Goal: Task Accomplishment & Management: Manage account settings

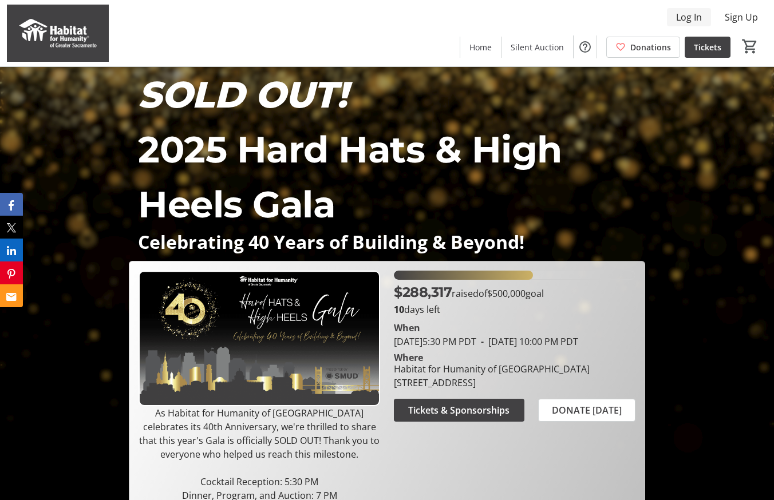
click at [691, 15] on span "Log In" at bounding box center [689, 17] width 26 height 14
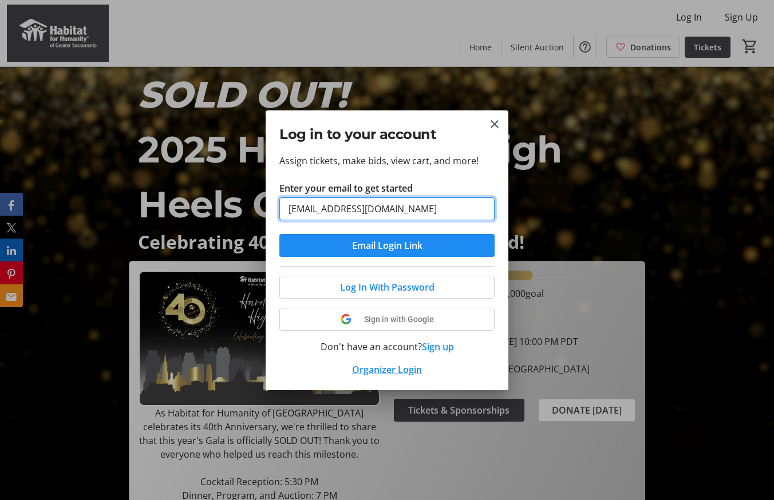
type input "[EMAIL_ADDRESS][DOMAIN_NAME]"
click at [433, 343] on button "Sign up" at bounding box center [438, 347] width 32 height 14
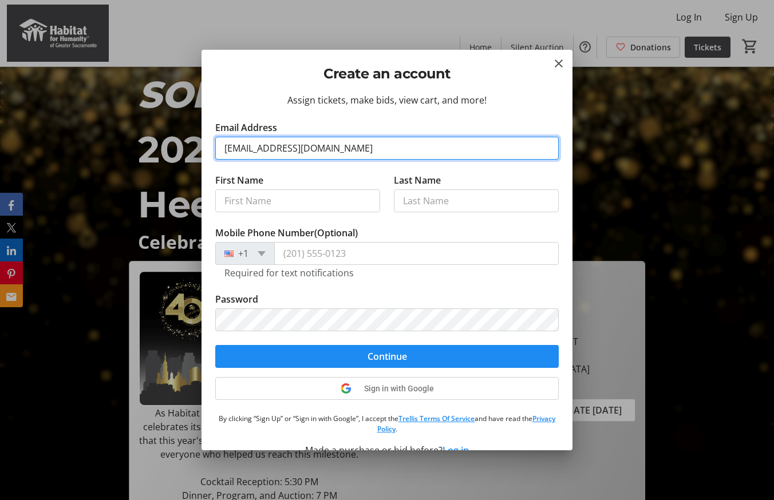
type input "[EMAIL_ADDRESS][DOMAIN_NAME]"
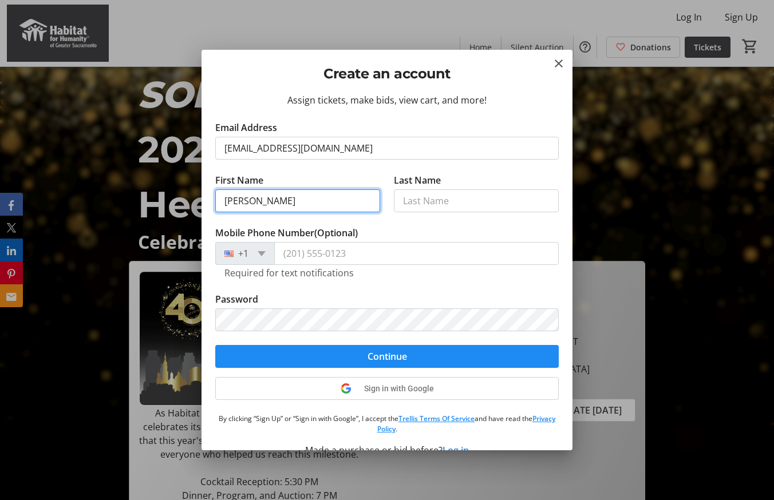
type input "[PERSON_NAME]"
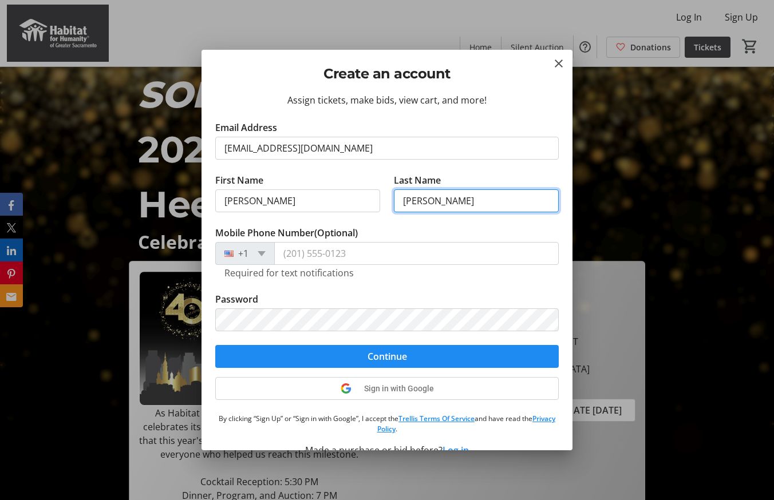
type input "[PERSON_NAME]"
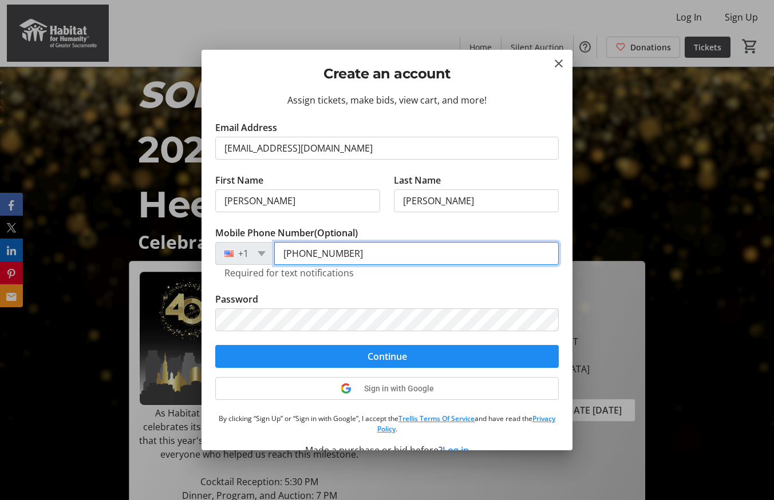
type input "(916) 295-2391"
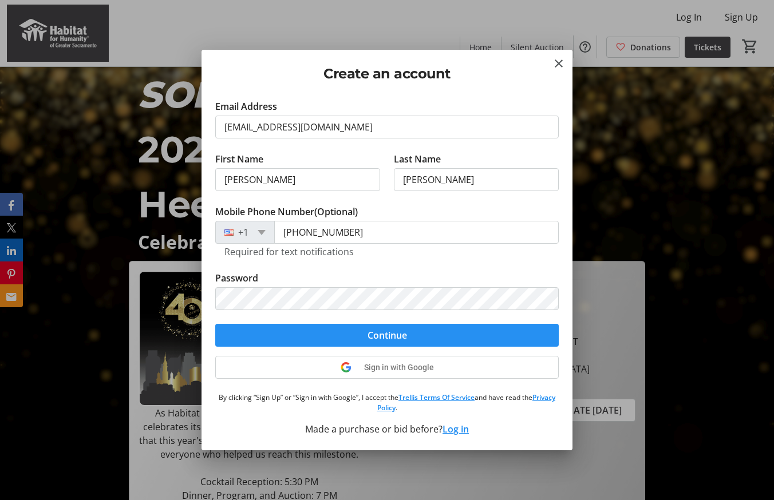
scroll to position [21, 0]
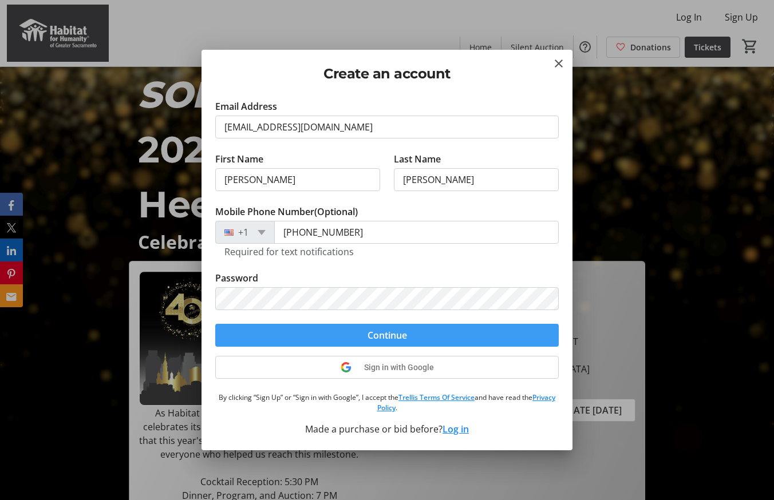
click at [349, 337] on span "submit" at bounding box center [386, 335] width 343 height 27
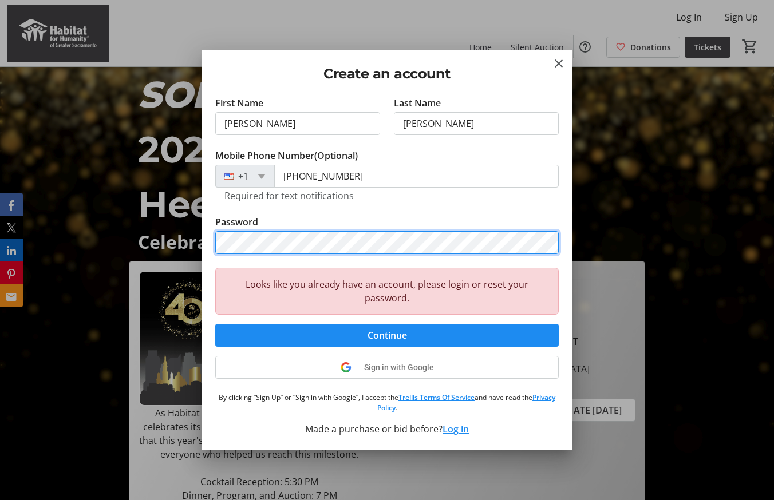
scroll to position [77, 0]
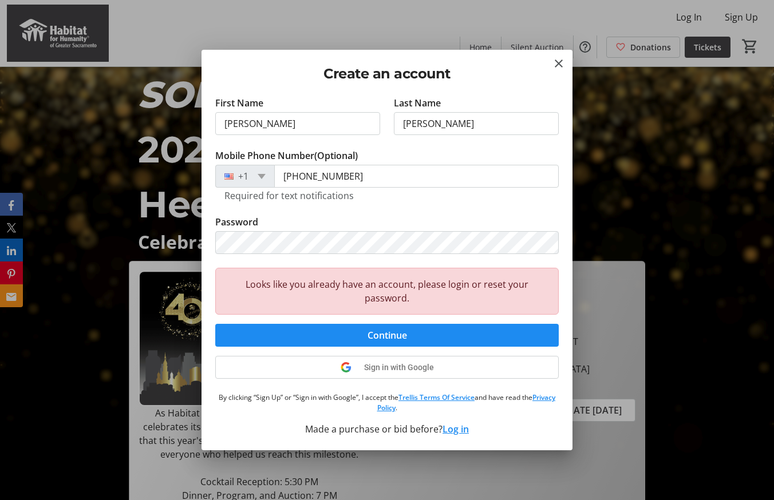
click at [449, 427] on button "Log in" at bounding box center [455, 429] width 26 height 14
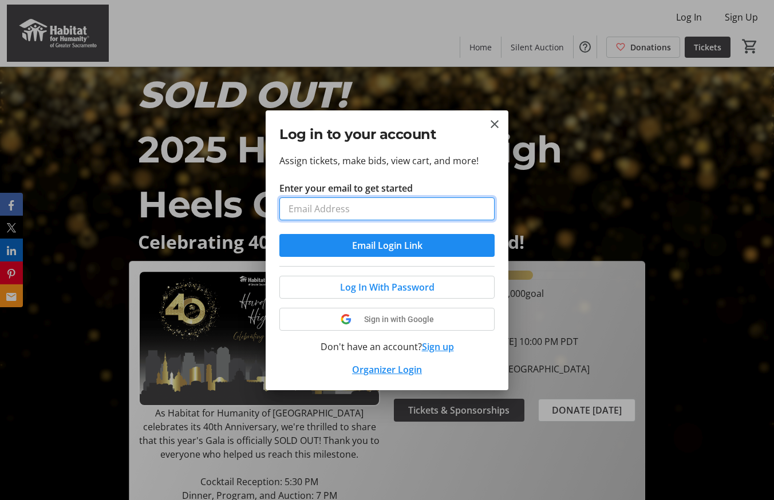
type input "[EMAIL_ADDRESS][DOMAIN_NAME]"
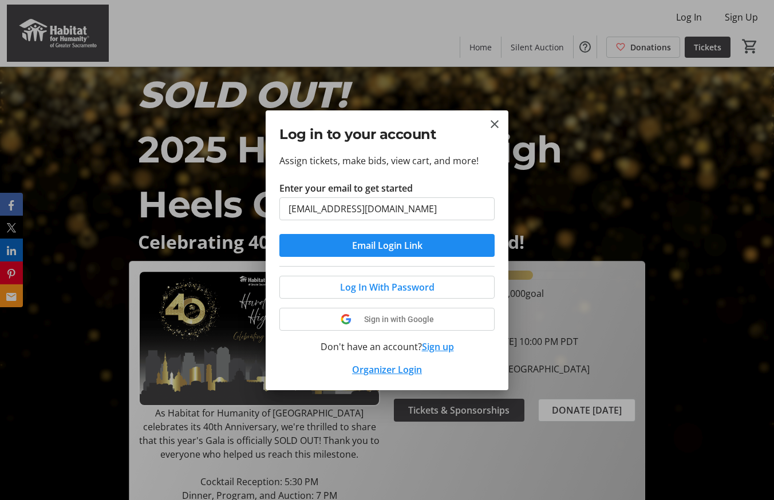
click at [387, 245] on button "Email Login Link" at bounding box center [386, 245] width 215 height 23
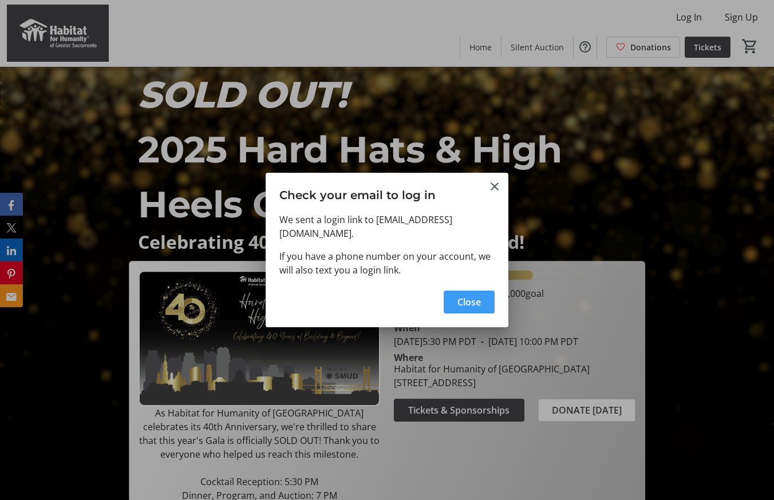
click at [456, 304] on span "button" at bounding box center [469, 301] width 51 height 27
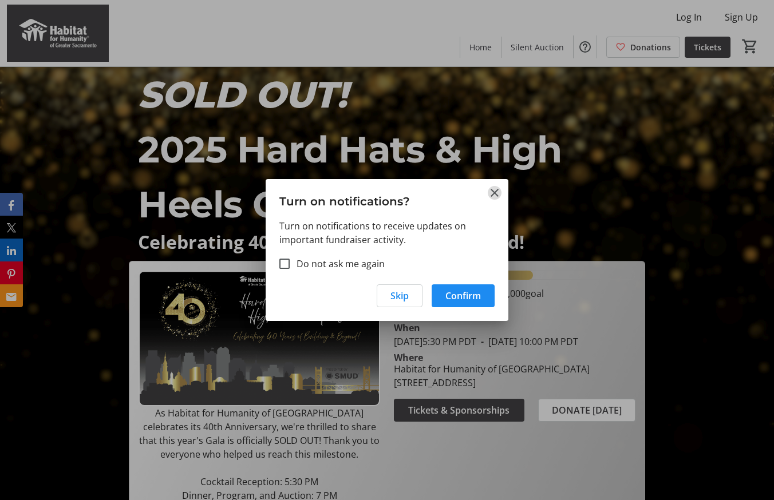
click at [494, 197] on mat-icon "Close" at bounding box center [495, 193] width 14 height 14
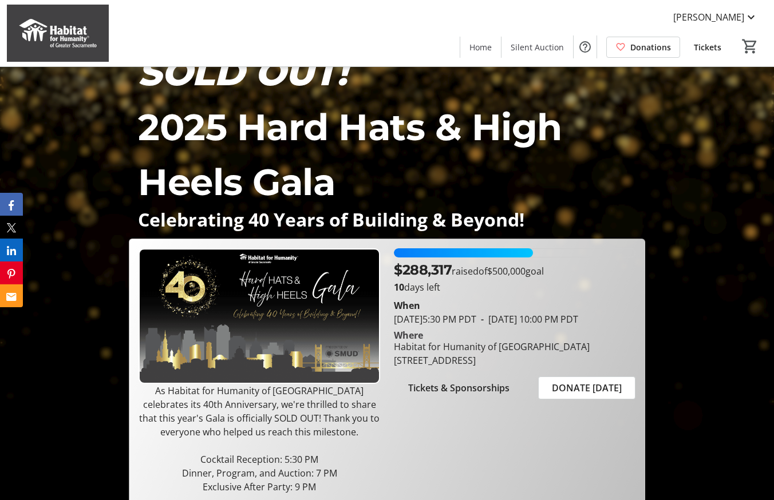
scroll to position [18, 0]
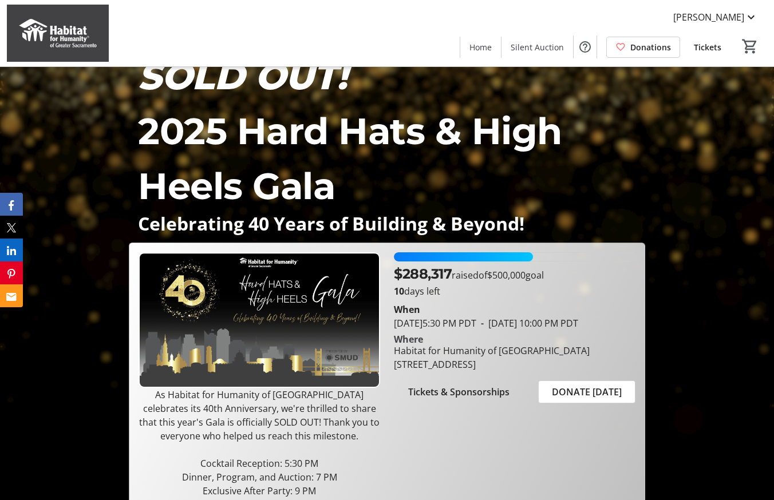
click at [700, 39] on span at bounding box center [707, 46] width 46 height 27
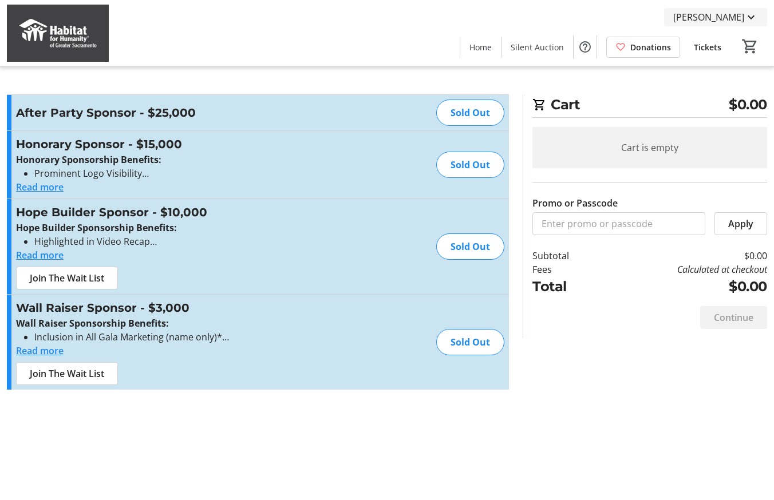
click at [749, 15] on mat-icon at bounding box center [751, 17] width 14 height 14
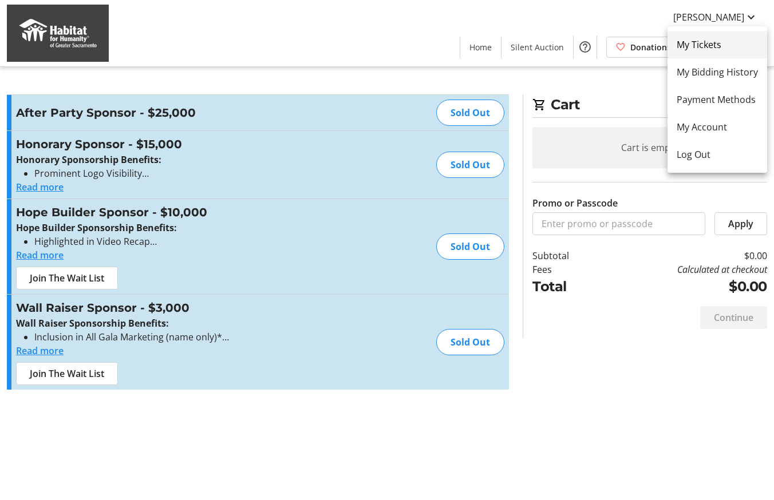
click at [718, 42] on span "My Tickets" at bounding box center [716, 45] width 81 height 14
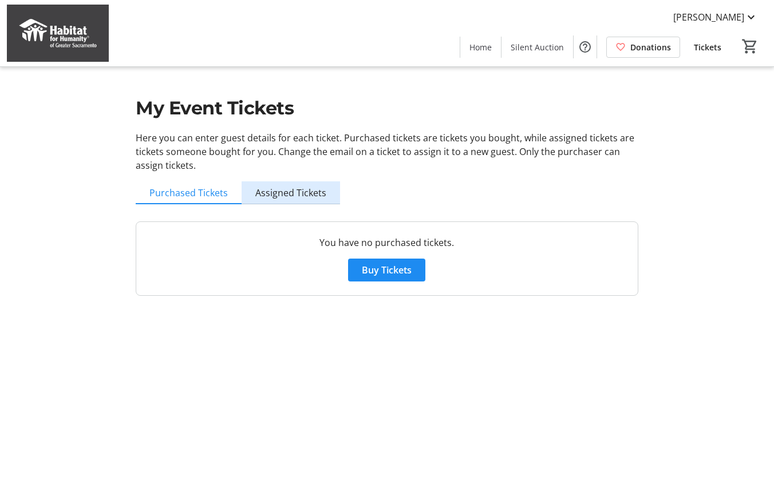
click at [289, 188] on span "Assigned Tickets" at bounding box center [290, 192] width 71 height 9
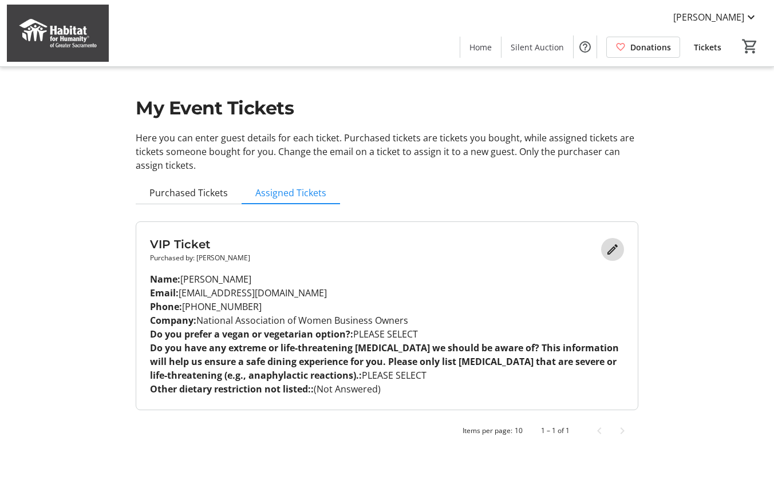
click at [601, 250] on span "Edit" at bounding box center [612, 249] width 23 height 23
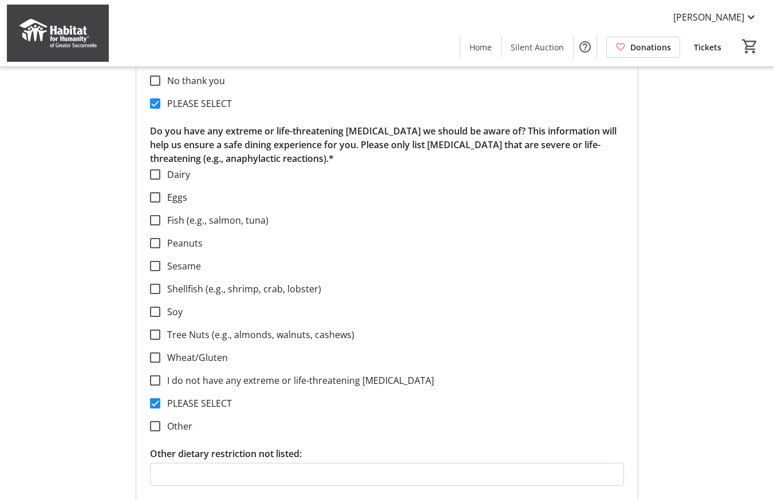
scroll to position [420, 0]
click at [156, 375] on input "I do not have any extreme or life-threatening [MEDICAL_DATA]" at bounding box center [155, 379] width 10 height 10
checkbox input "true"
click at [160, 399] on input "PLEASE SELECT" at bounding box center [155, 402] width 10 height 10
checkbox input "false"
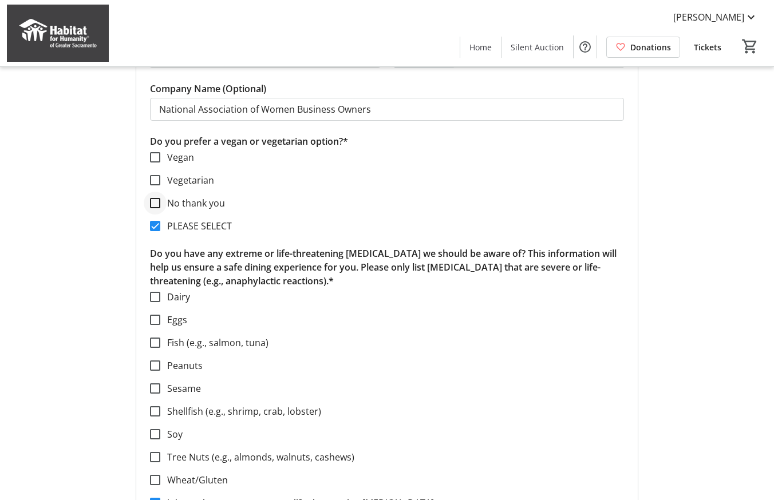
scroll to position [295, 0]
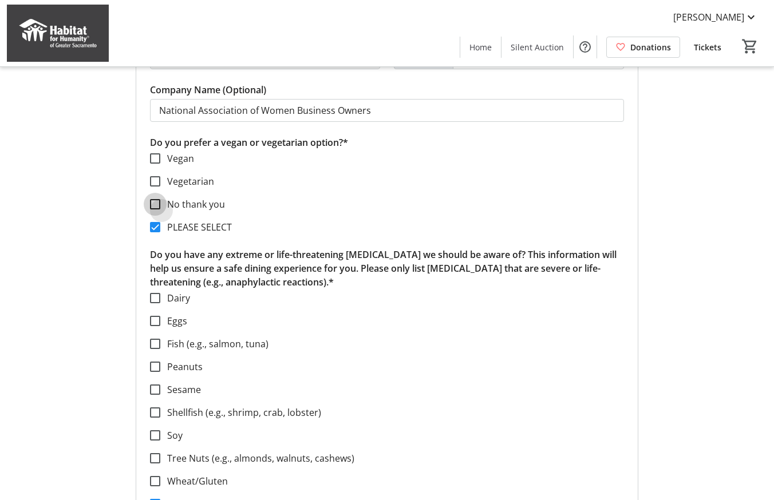
click at [154, 200] on input "No thank you" at bounding box center [155, 204] width 10 height 10
checkbox input "true"
click at [159, 223] on input "PLEASE SELECT" at bounding box center [155, 227] width 10 height 10
checkbox input "false"
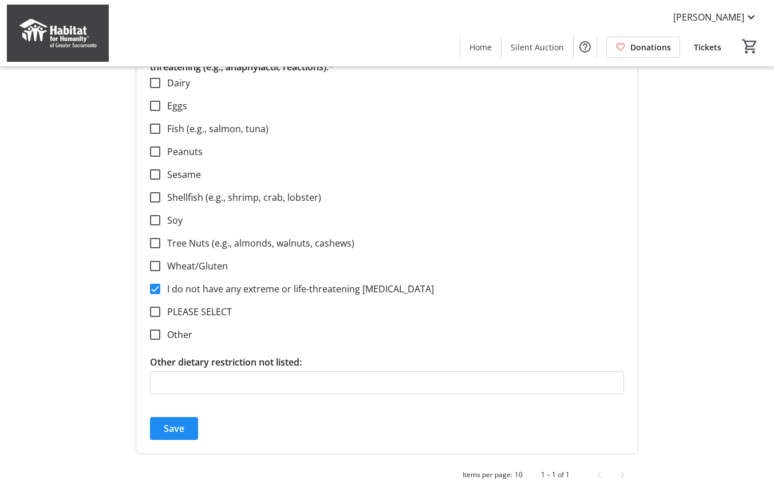
scroll to position [510, 0]
click at [187, 426] on span "submit" at bounding box center [174, 428] width 48 height 27
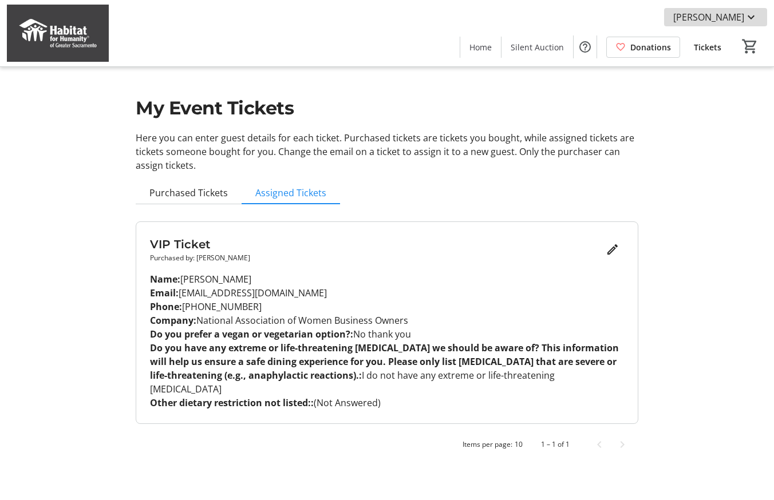
click at [741, 17] on span "[PERSON_NAME]" at bounding box center [708, 17] width 71 height 14
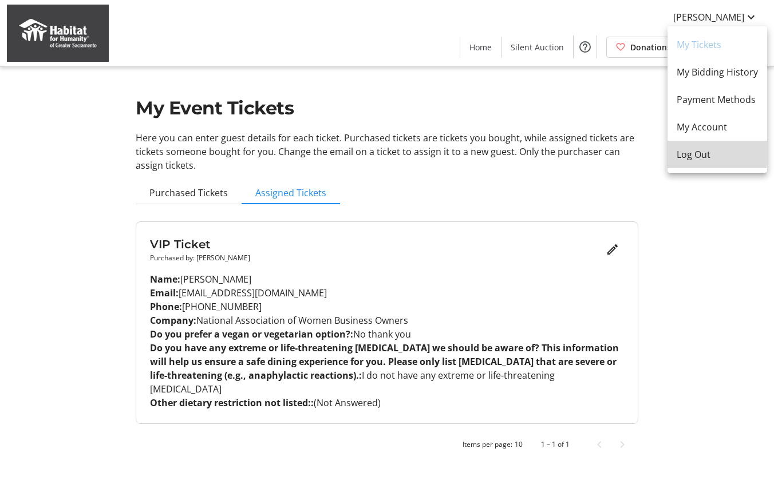
click at [705, 153] on span "Log Out" at bounding box center [716, 155] width 81 height 14
